Goal: Find specific page/section: Find specific page/section

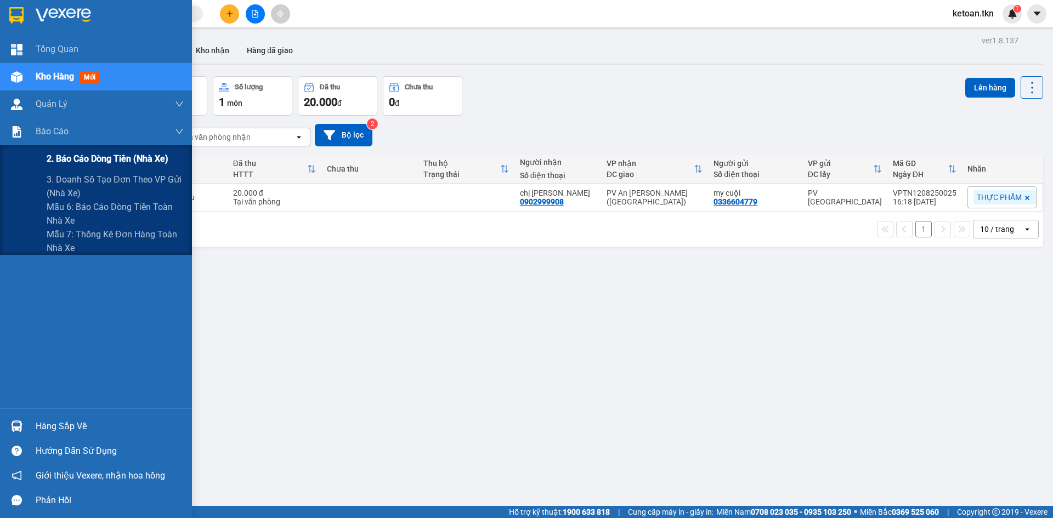
click at [66, 156] on span "2. Báo cáo dòng tiền (nhà xe)" at bounding box center [108, 159] width 122 height 14
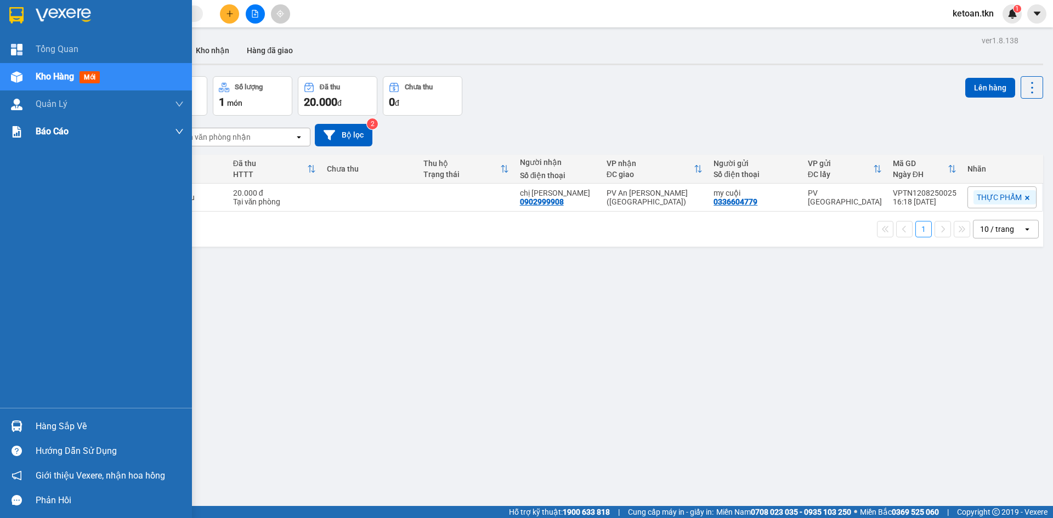
click at [46, 139] on div "Báo cáo" at bounding box center [110, 131] width 148 height 27
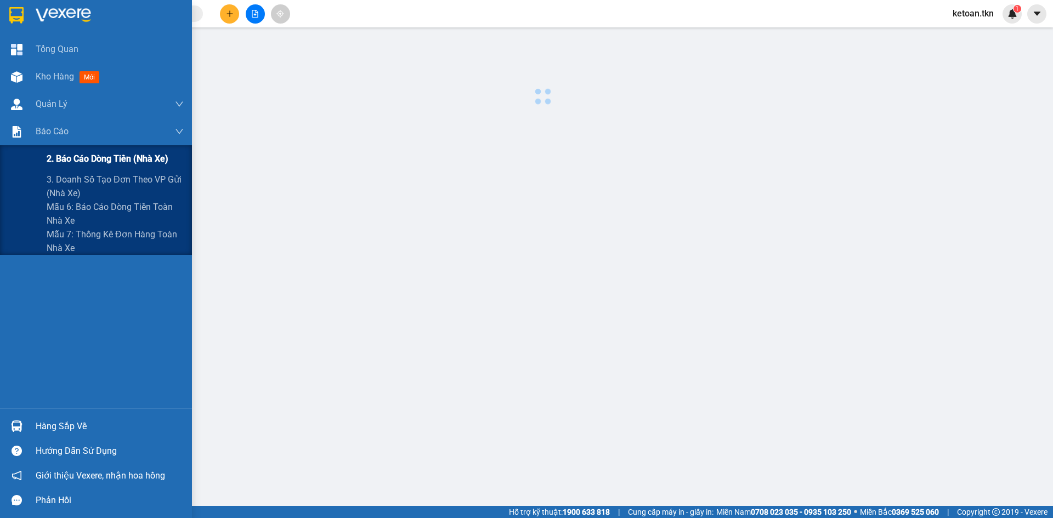
click at [81, 163] on span "2. Báo cáo dòng tiền (nhà xe)" at bounding box center [108, 159] width 122 height 14
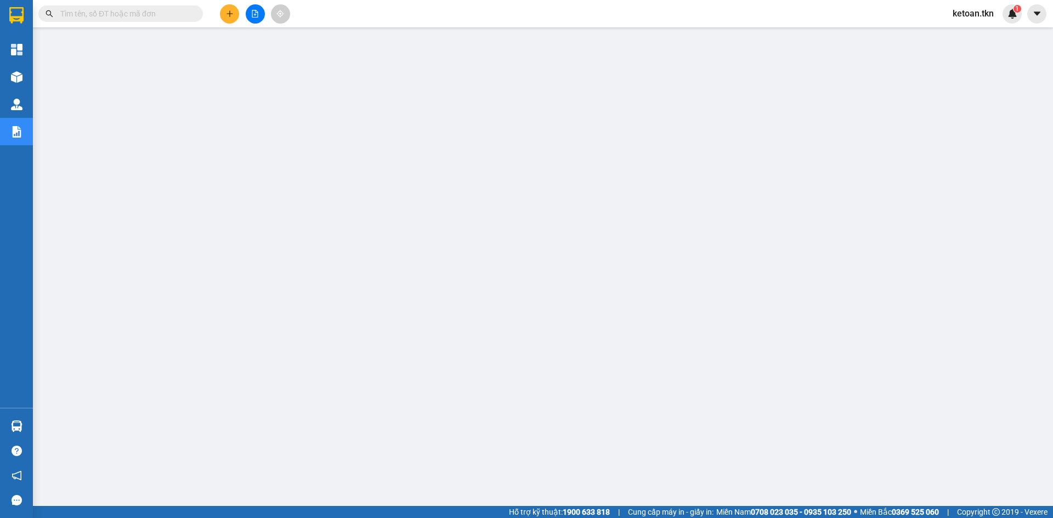
scroll to position [26, 0]
